Goal: Navigation & Orientation: Find specific page/section

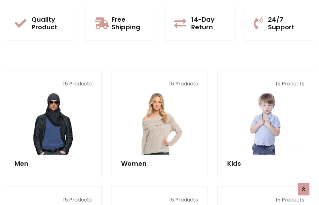
scroll to position [552, 0]
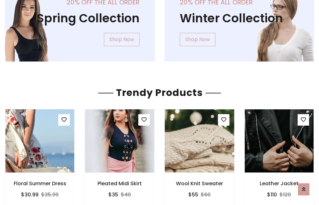
click at [199, 141] on img at bounding box center [199, 140] width 83 height 153
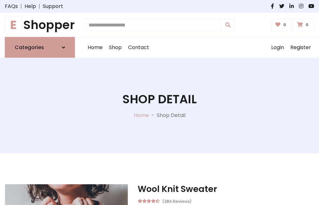
click at [40, 25] on h1 "E Shopper" at bounding box center [40, 25] width 70 height 14
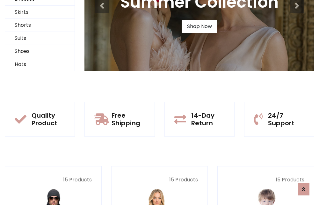
scroll to position [62, 0]
